Goal: Task Accomplishment & Management: Use online tool/utility

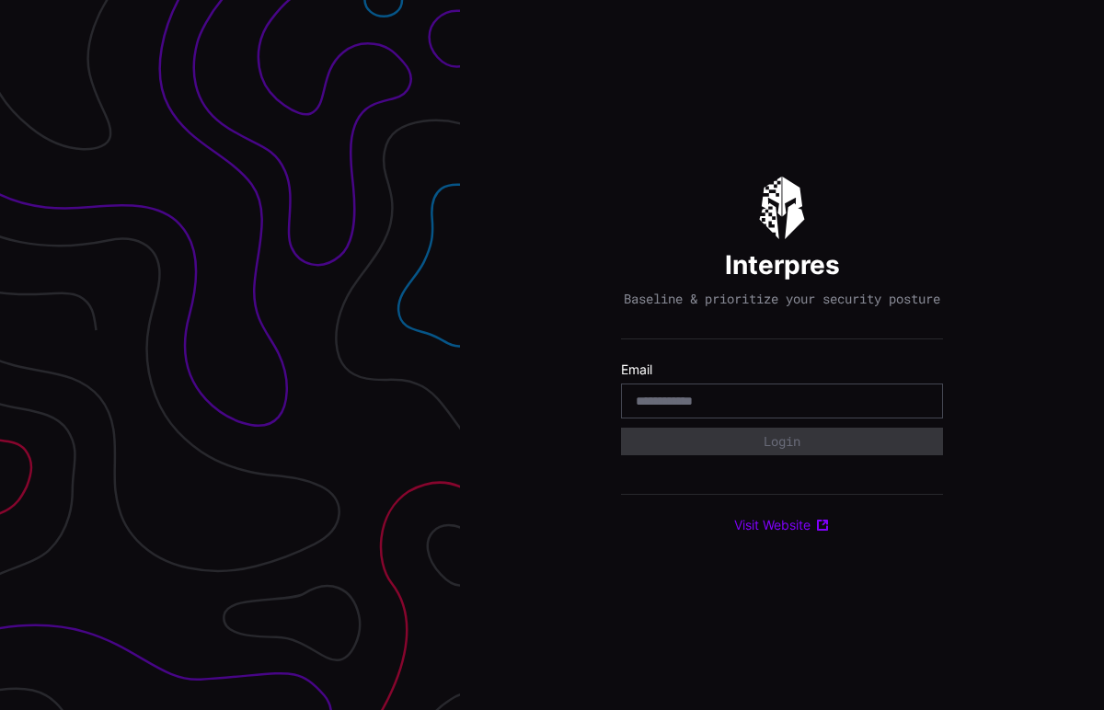
click at [669, 407] on input "email" at bounding box center [782, 401] width 293 height 17
type input "**********"
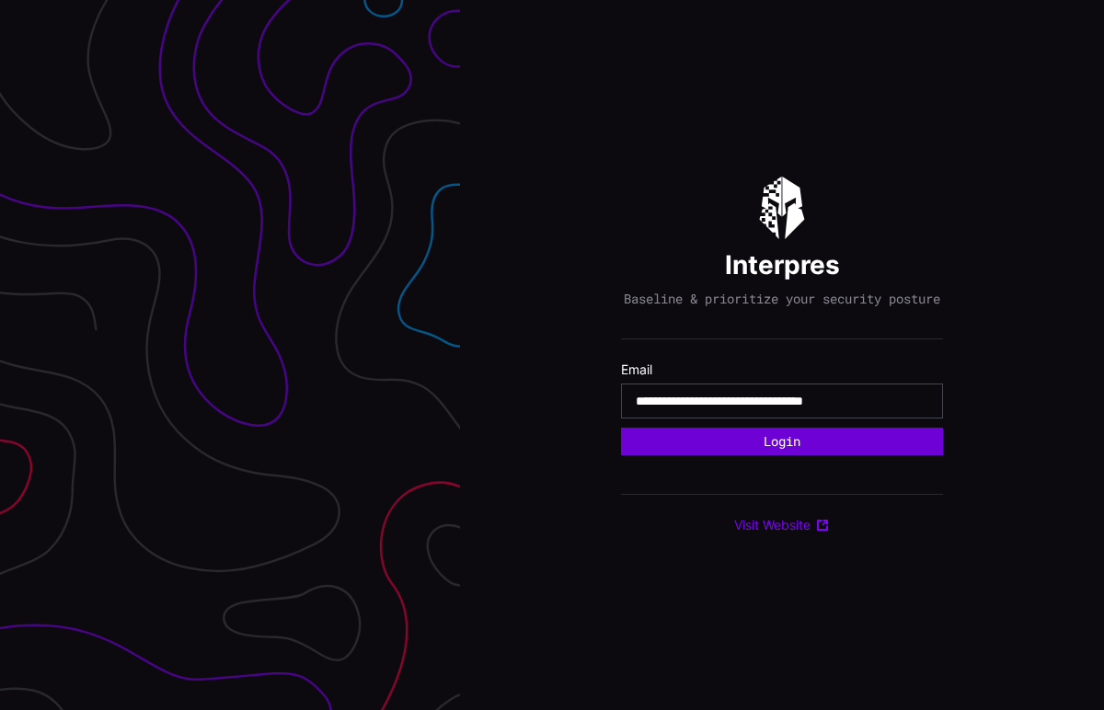
click at [791, 453] on button "Login" at bounding box center [782, 442] width 322 height 28
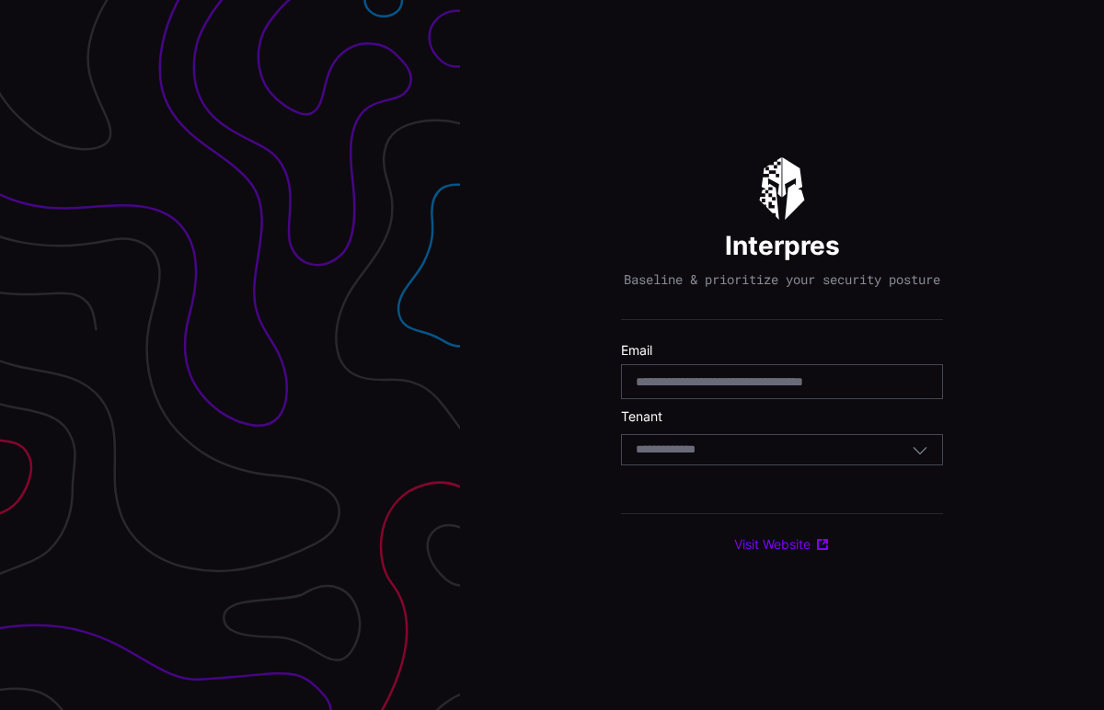
click at [771, 458] on div "Select Tenant" at bounding box center [774, 450] width 276 height 17
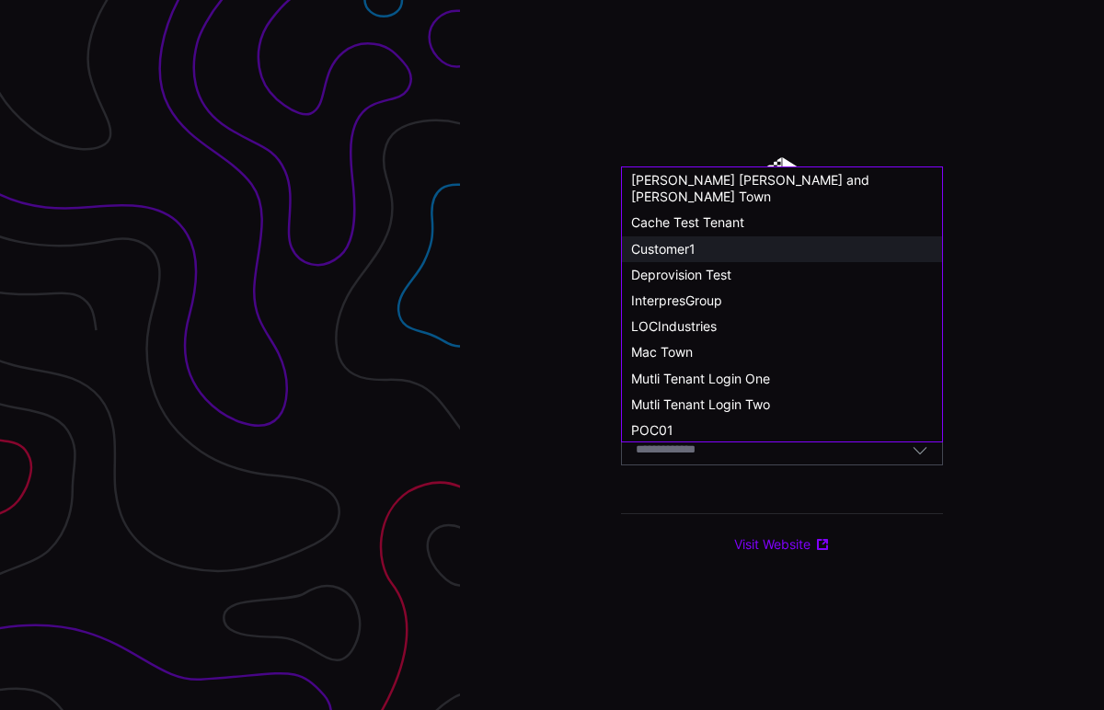
click at [681, 241] on span "Customer1" at bounding box center [663, 249] width 64 height 16
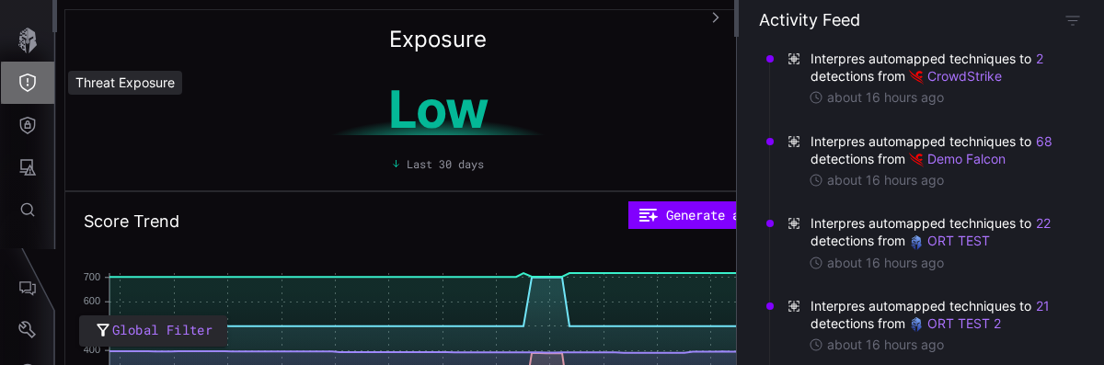
click at [32, 85] on icon "Threat Exposure" at bounding box center [27, 83] width 18 height 18
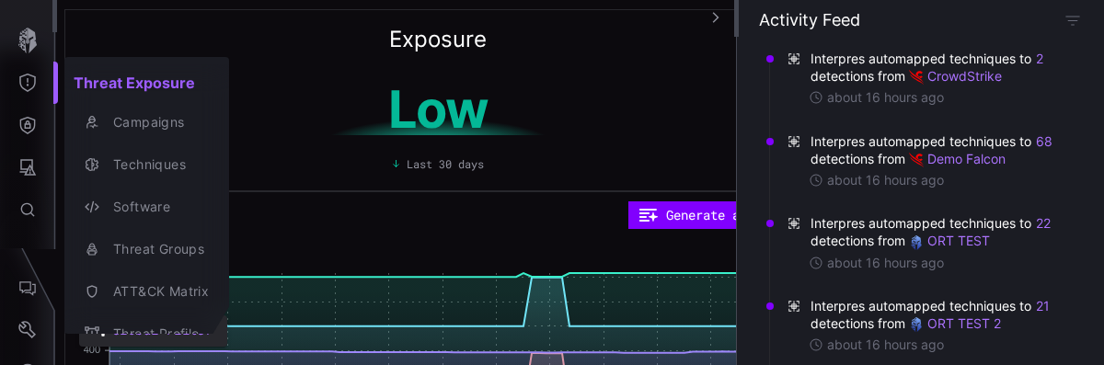
click at [30, 124] on div at bounding box center [552, 182] width 1104 height 365
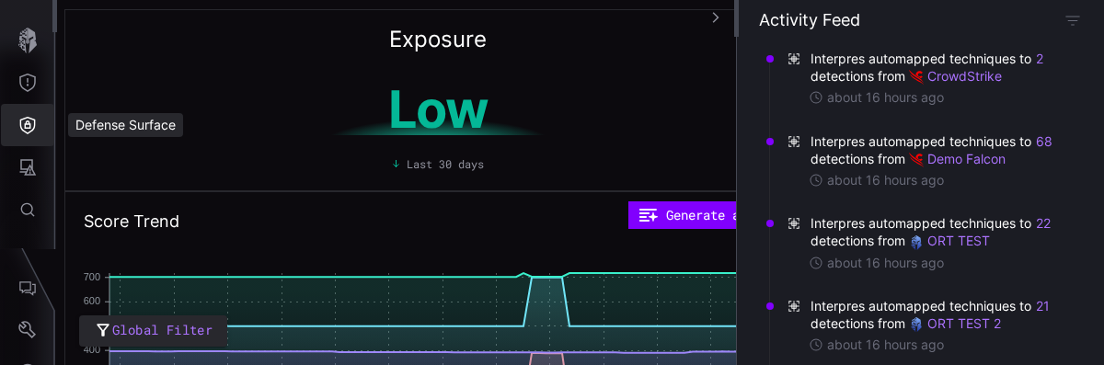
click at [30, 124] on icon "Defense Surface" at bounding box center [28, 125] width 16 height 17
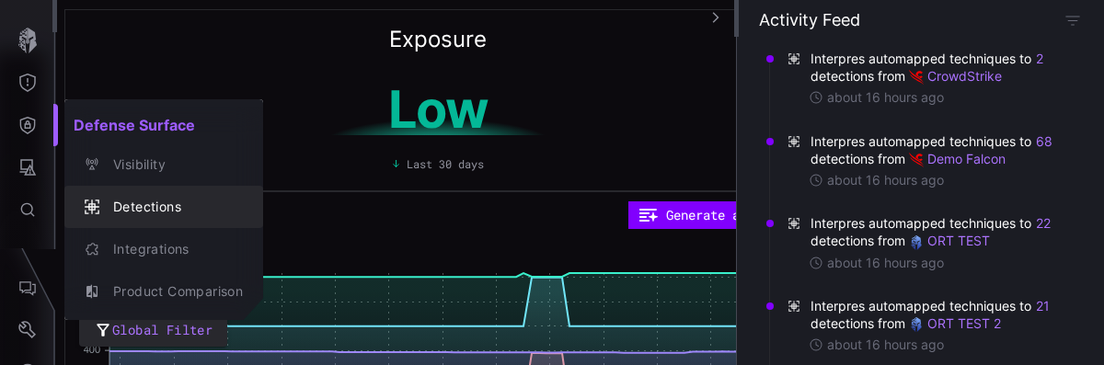
click at [129, 209] on div "Detections" at bounding box center [173, 207] width 139 height 23
